Goal: Go to known website: Access a specific website the user already knows

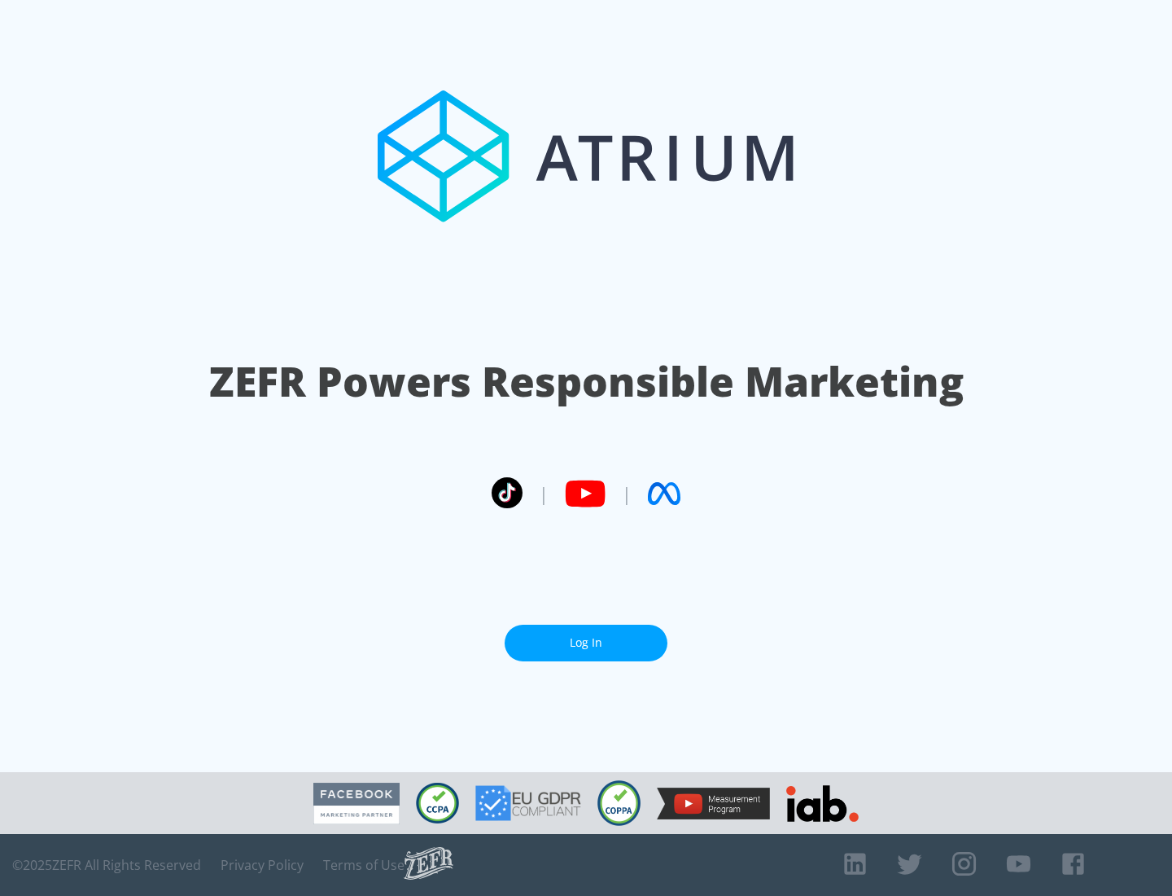
click at [586, 642] on link "Log In" at bounding box center [586, 643] width 163 height 37
